Goal: Contribute content: Contribute content

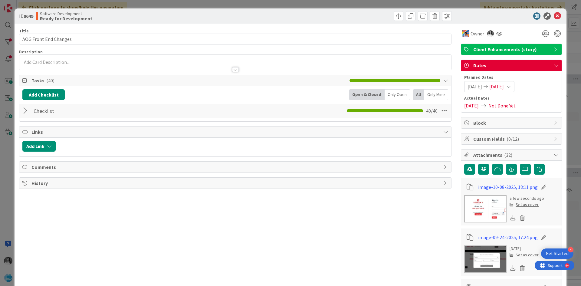
scroll to position [30, 0]
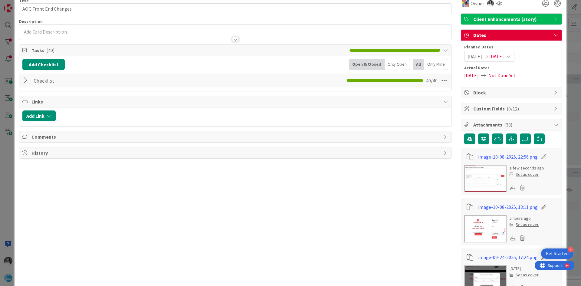
click at [24, 79] on div at bounding box center [26, 80] width 8 height 11
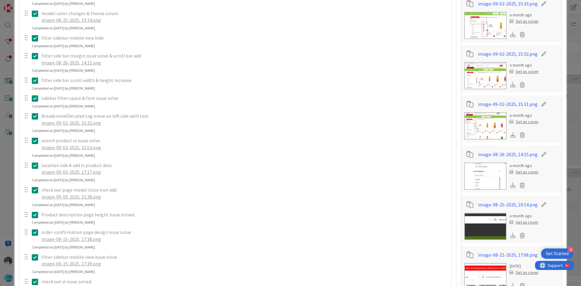
scroll to position [848, 0]
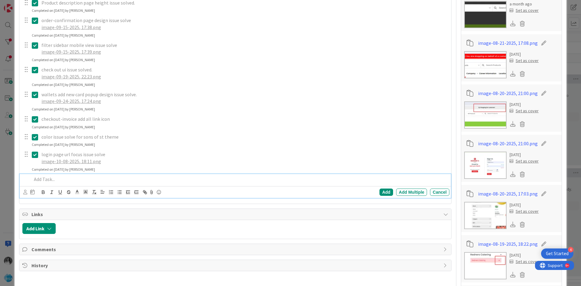
click at [137, 183] on div at bounding box center [239, 179] width 420 height 11
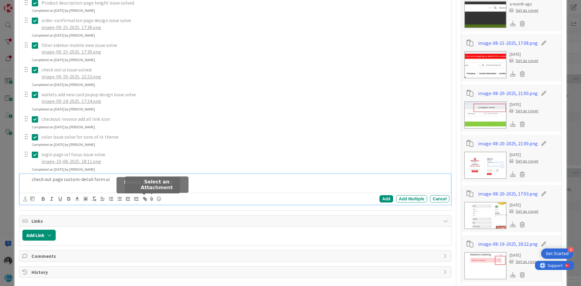
click at [150, 199] on icon at bounding box center [151, 199] width 7 height 8
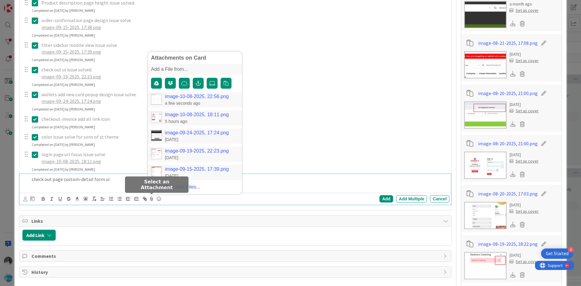
click at [166, 96] on link "image-10-08-2025, 22:56.png" at bounding box center [197, 96] width 64 height 5
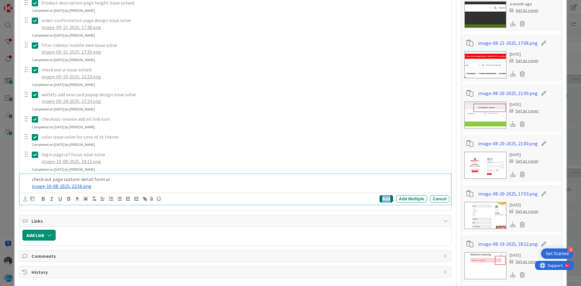
click at [384, 197] on div "Add" at bounding box center [387, 198] width 14 height 7
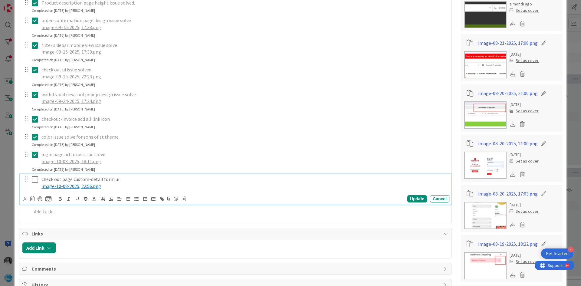
click at [33, 180] on icon at bounding box center [35, 179] width 6 height 7
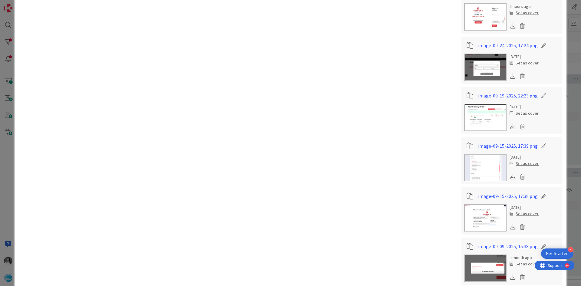
scroll to position [30, 0]
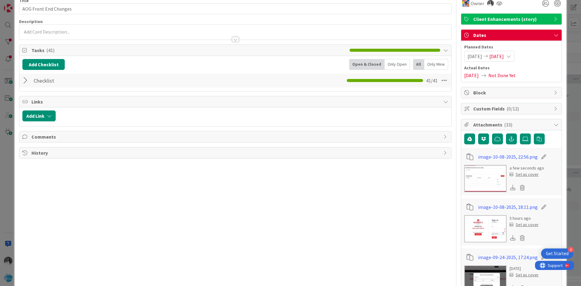
click at [26, 78] on div at bounding box center [26, 80] width 8 height 11
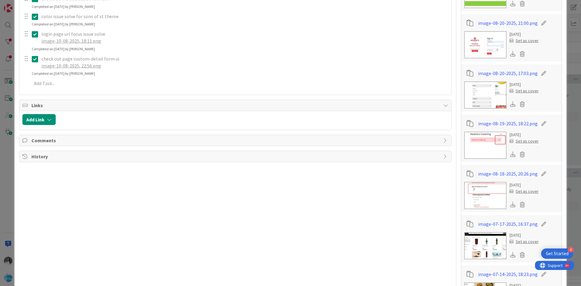
scroll to position [939, 0]
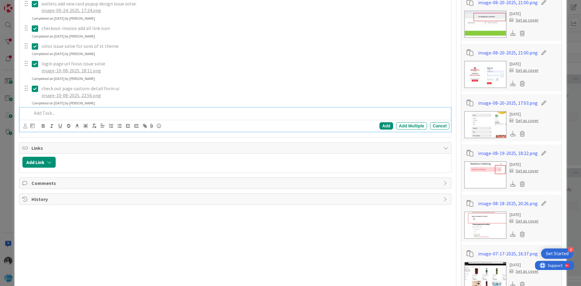
click at [69, 114] on p at bounding box center [240, 113] width 416 height 7
click at [380, 125] on div "Add" at bounding box center [387, 125] width 14 height 7
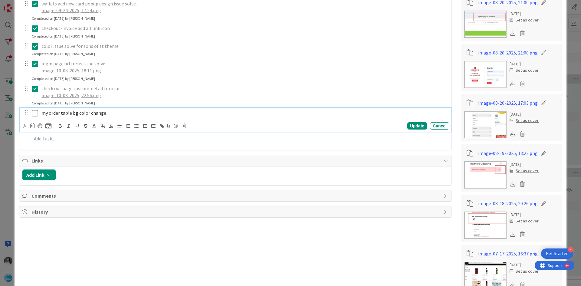
click at [37, 112] on icon at bounding box center [35, 113] width 6 height 7
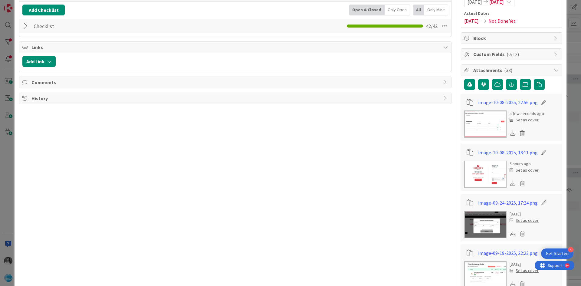
scroll to position [30, 0]
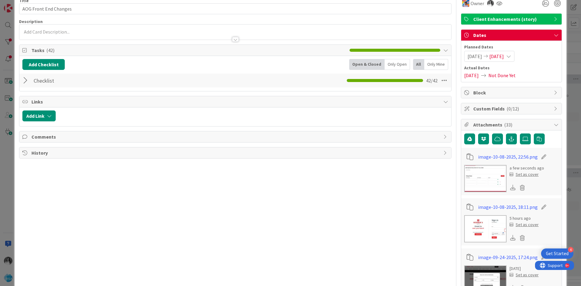
click at [26, 81] on div at bounding box center [26, 80] width 8 height 11
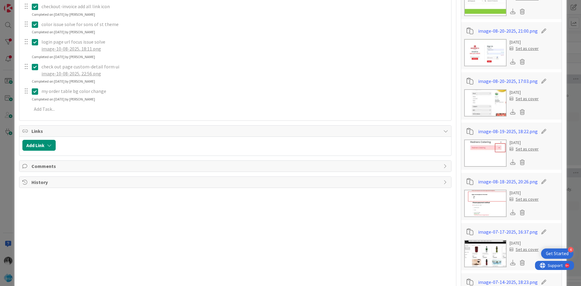
scroll to position [939, 0]
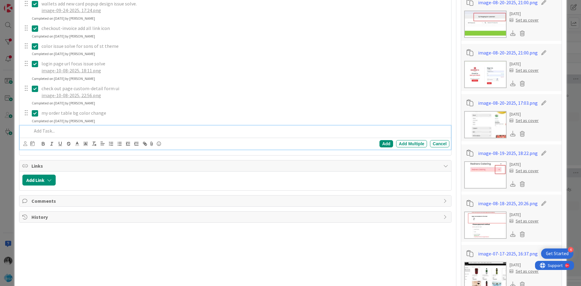
click at [51, 133] on p at bounding box center [240, 130] width 416 height 7
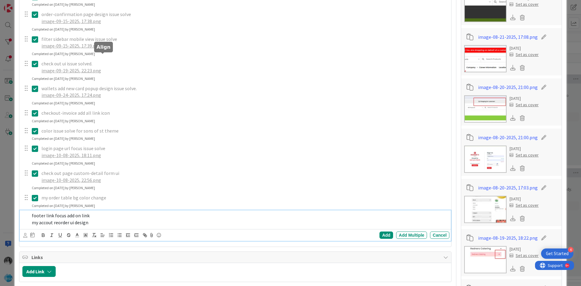
scroll to position [1036, 0]
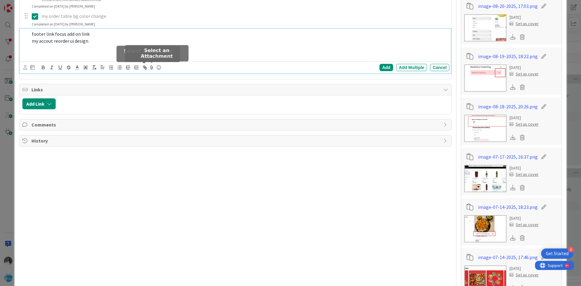
click at [150, 68] on icon at bounding box center [151, 67] width 7 height 8
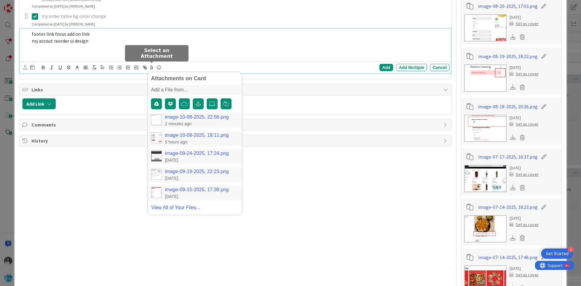
click at [169, 116] on link "image-10-08-2025, 22:56.png" at bounding box center [197, 116] width 64 height 5
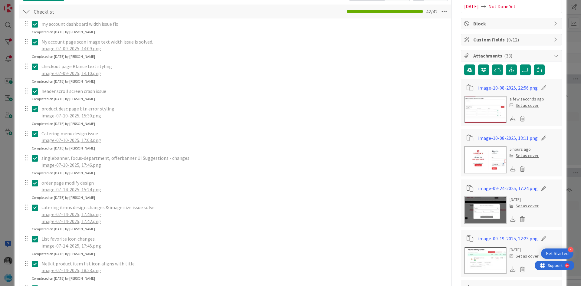
scroll to position [97, 0]
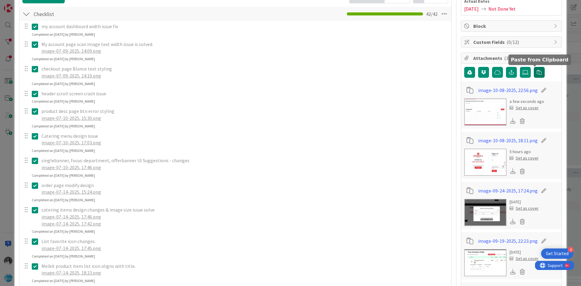
click at [537, 75] on icon "button" at bounding box center [539, 72] width 5 height 5
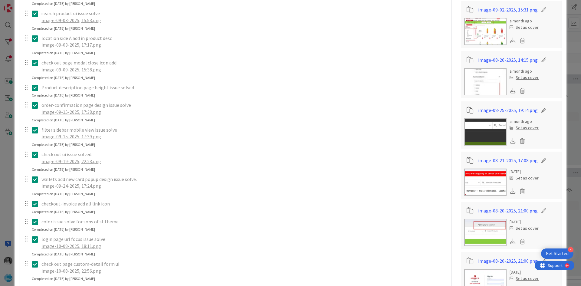
scroll to position [945, 0]
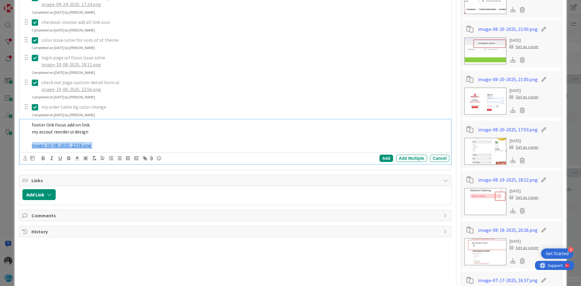
drag, startPoint x: 107, startPoint y: 144, endPoint x: 28, endPoint y: 150, distance: 79.3
click at [28, 150] on div "footer link focus add on link my accout reorder ui design ﻿ image-10-08-2025, 2…" at bounding box center [236, 135] width 428 height 31
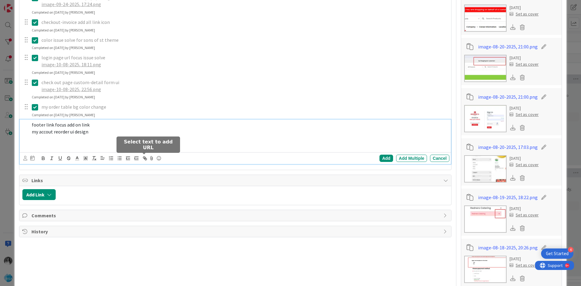
click at [150, 157] on icon at bounding box center [151, 158] width 7 height 8
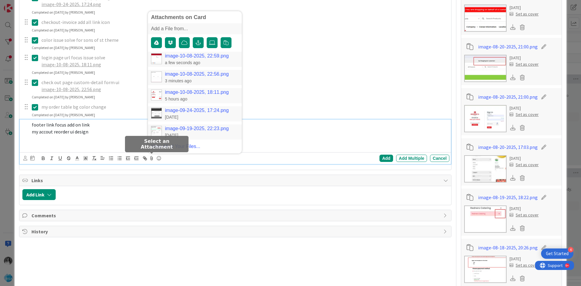
click at [173, 54] on link "image-10-08-2025, 22:59.png" at bounding box center [197, 55] width 64 height 5
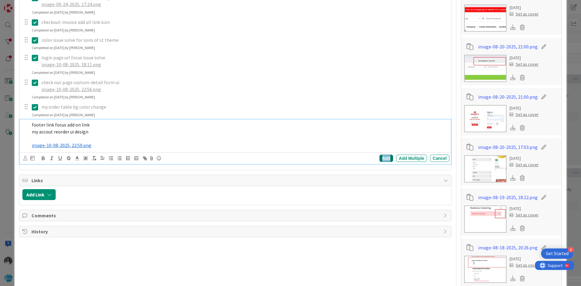
click at [386, 158] on div "Add" at bounding box center [387, 158] width 14 height 7
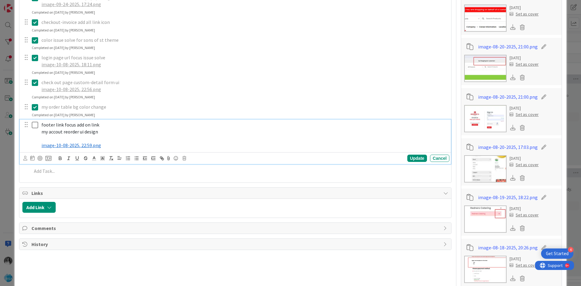
click at [33, 127] on icon at bounding box center [35, 124] width 6 height 7
